Goal: Information Seeking & Learning: Learn about a topic

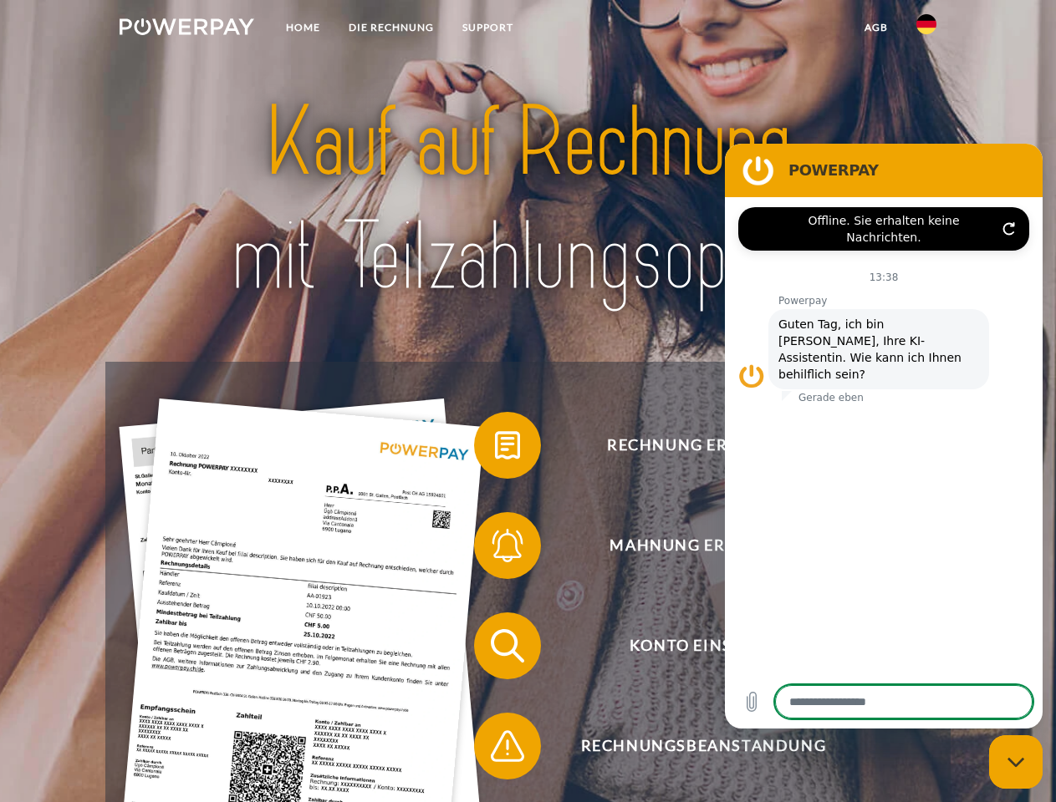
click at [186, 29] on img at bounding box center [187, 26] width 135 height 17
click at [926, 29] on img at bounding box center [926, 24] width 20 height 20
click at [875, 28] on link "agb" at bounding box center [876, 28] width 52 height 30
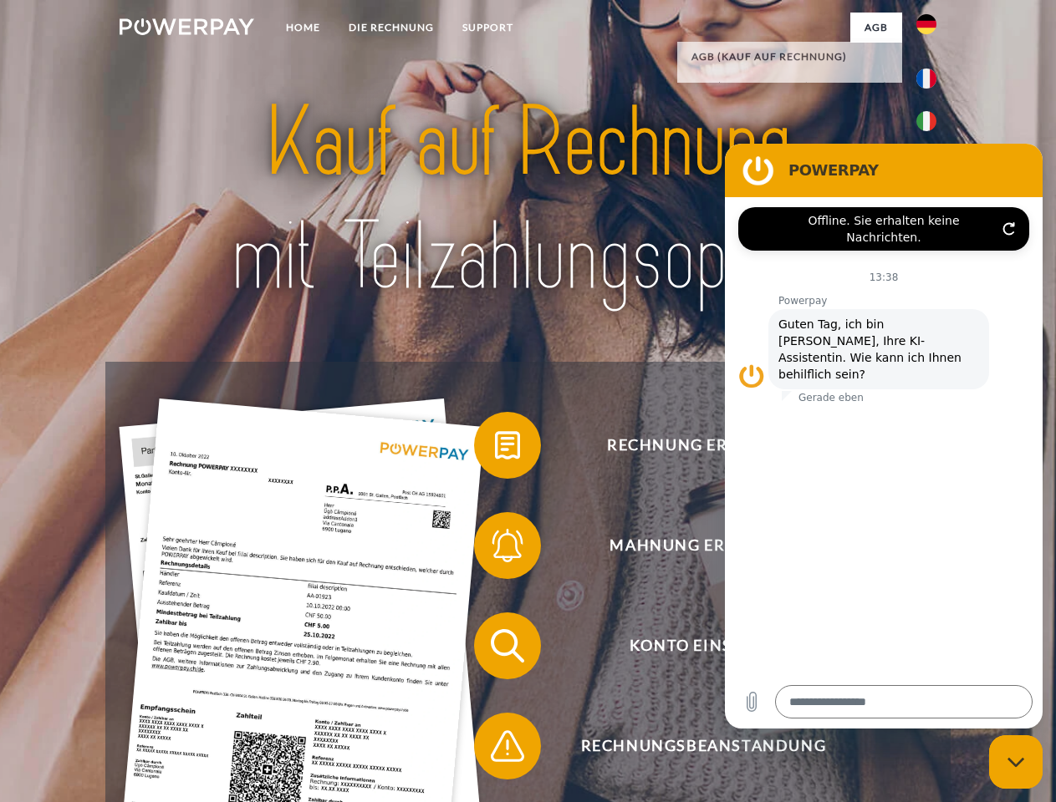
click at [495, 449] on span at bounding box center [483, 446] width 84 height 84
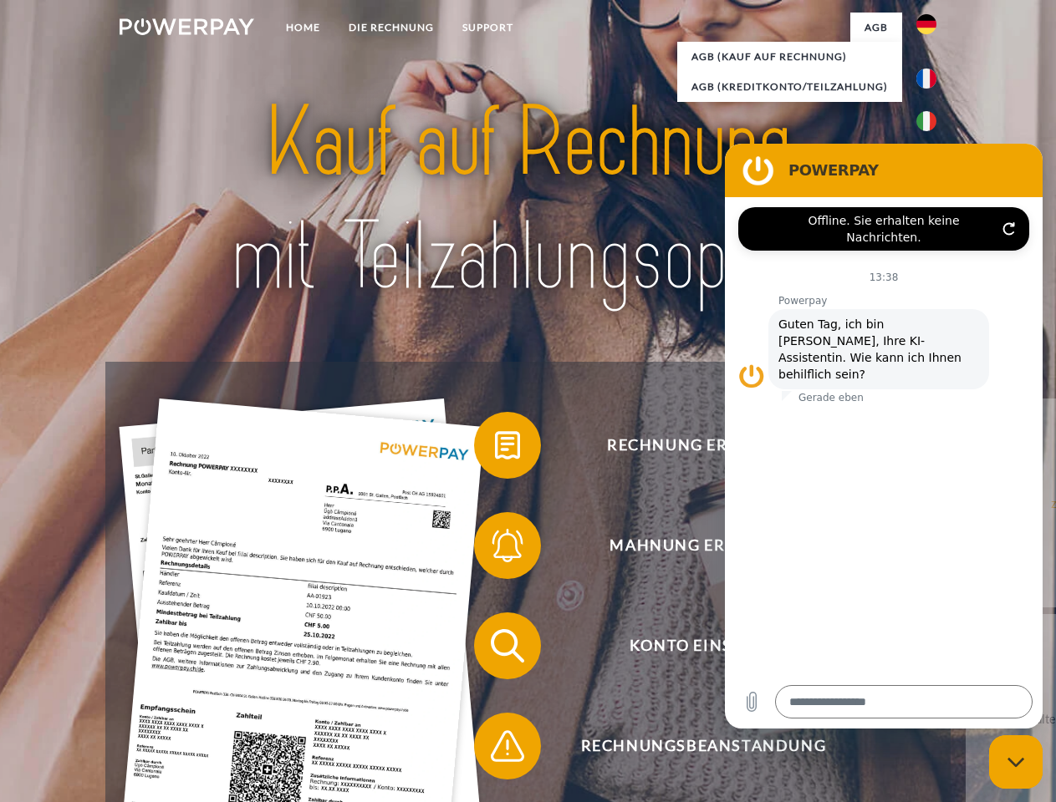
click at [495, 549] on div "Rechnung erhalten? Mahnung erhalten? Konto einsehen" at bounding box center [527, 696] width 844 height 669
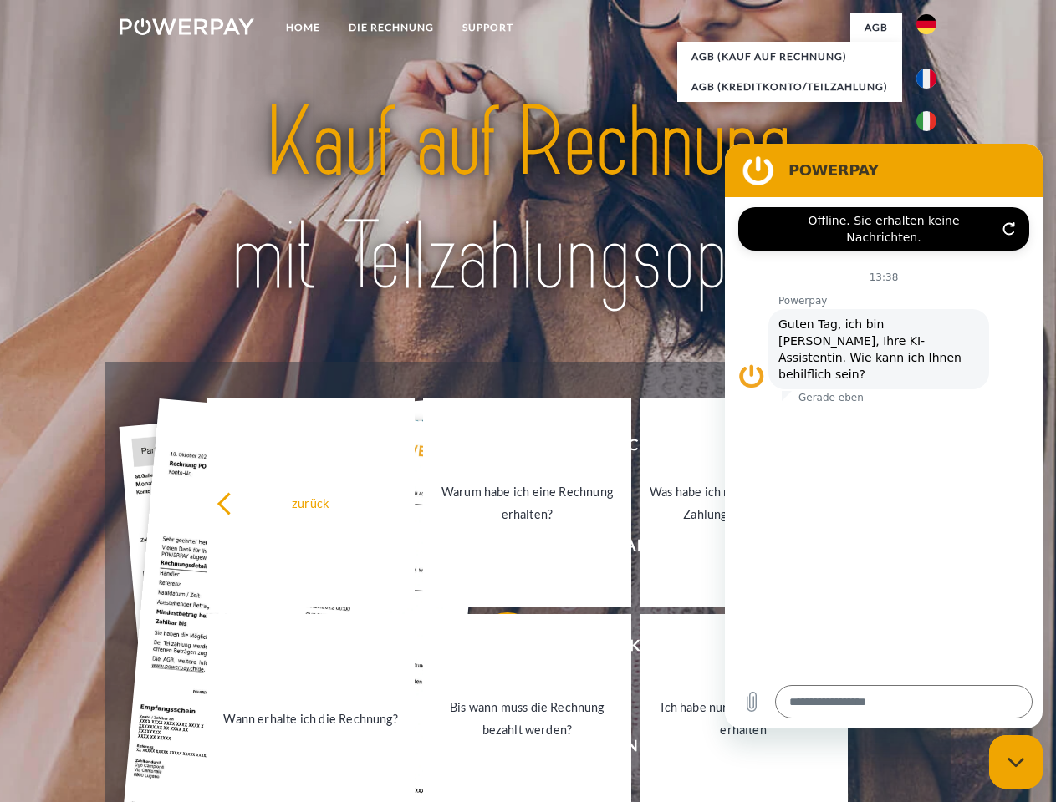
click at [495, 650] on link "Bis wann muss die Rechnung bezahlt werden?" at bounding box center [527, 718] width 208 height 209
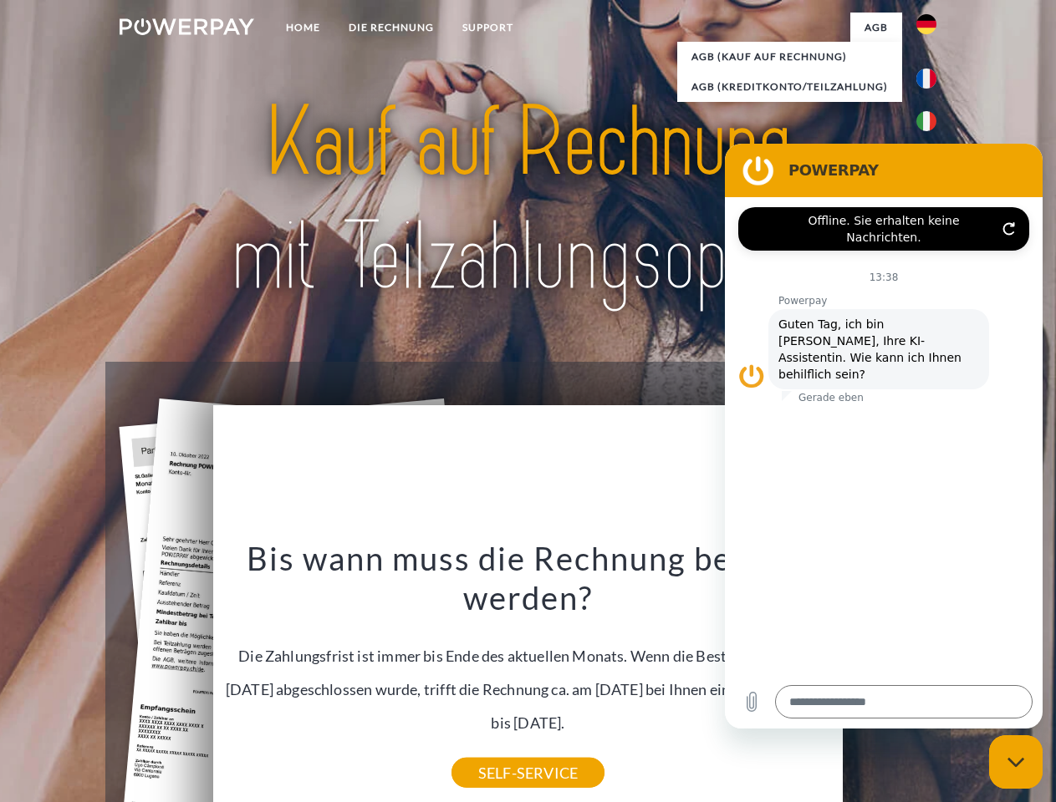
click at [1016, 762] on icon "Messaging-Fenster schließen" at bounding box center [1016, 762] width 18 height 11
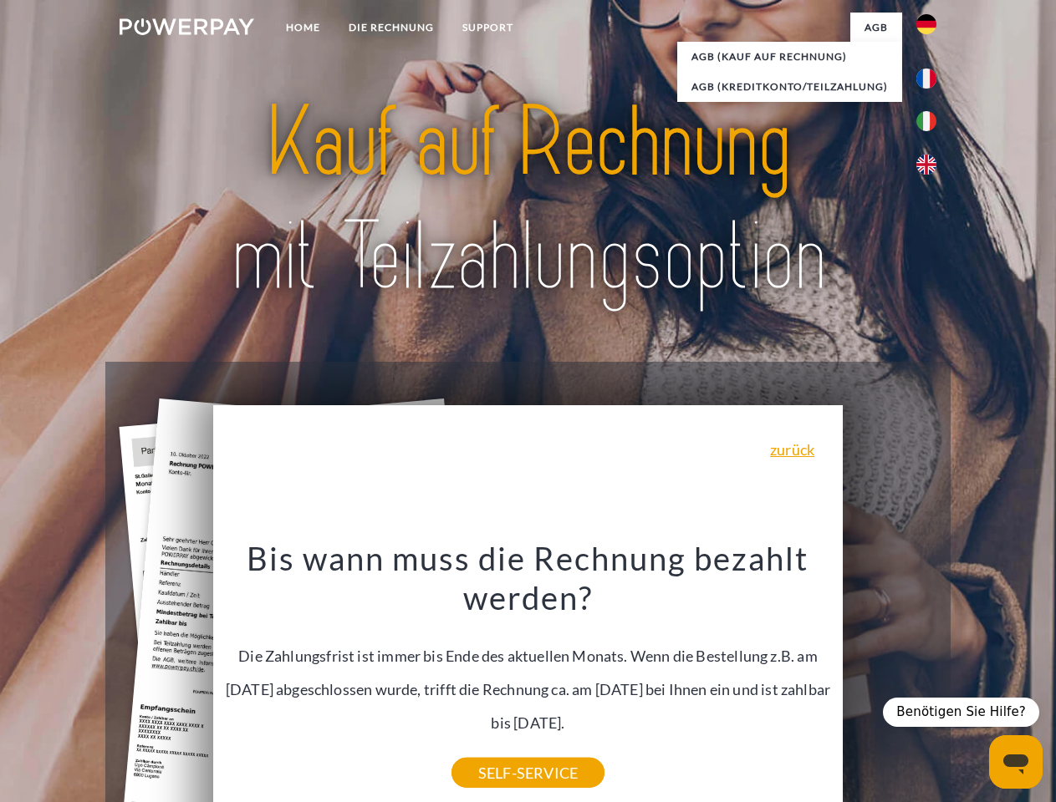
type textarea "*"
